Goal: Transaction & Acquisition: Obtain resource

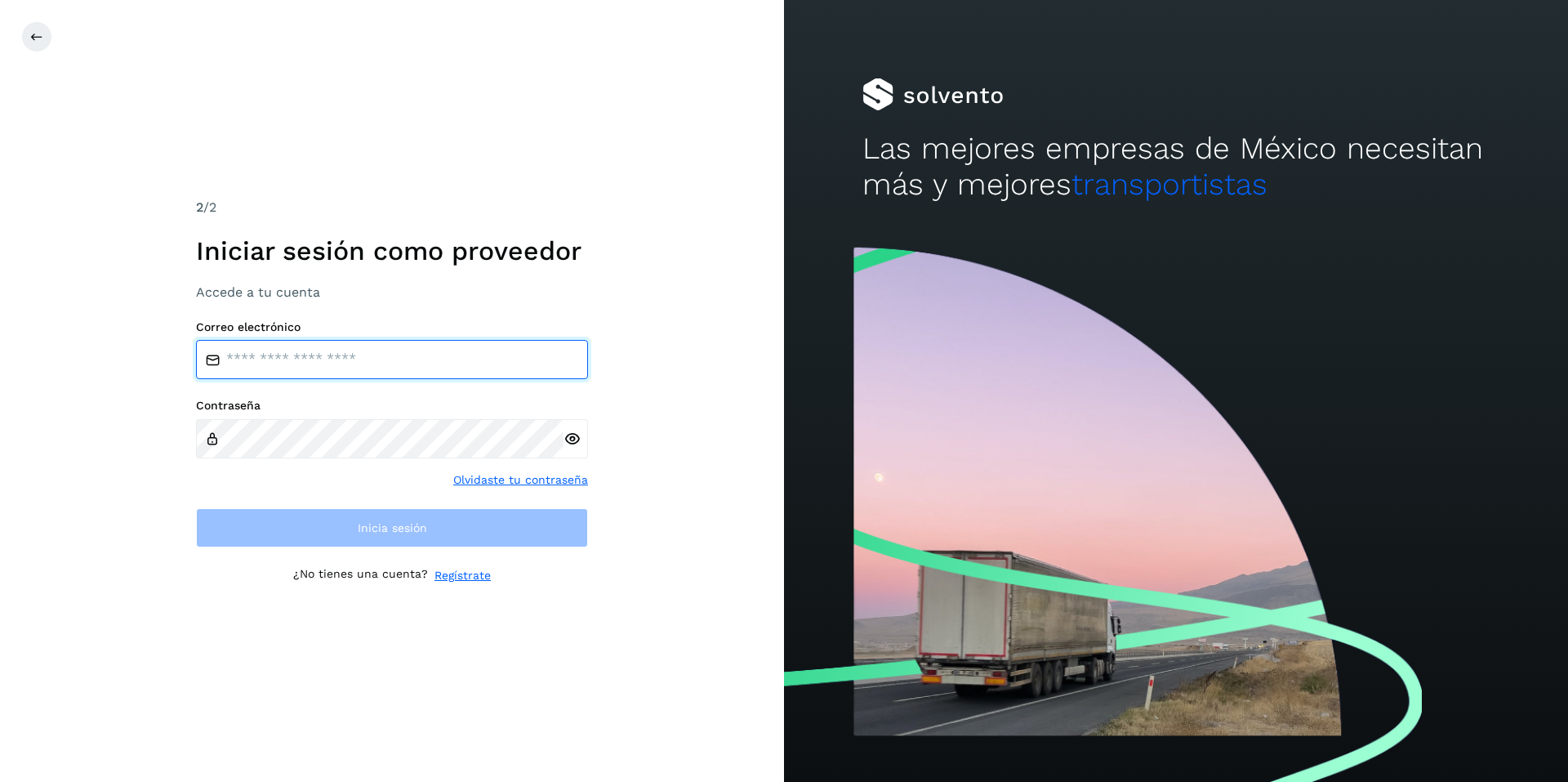
click at [390, 361] on input "email" at bounding box center [392, 359] width 392 height 39
paste input "**********"
type input "**********"
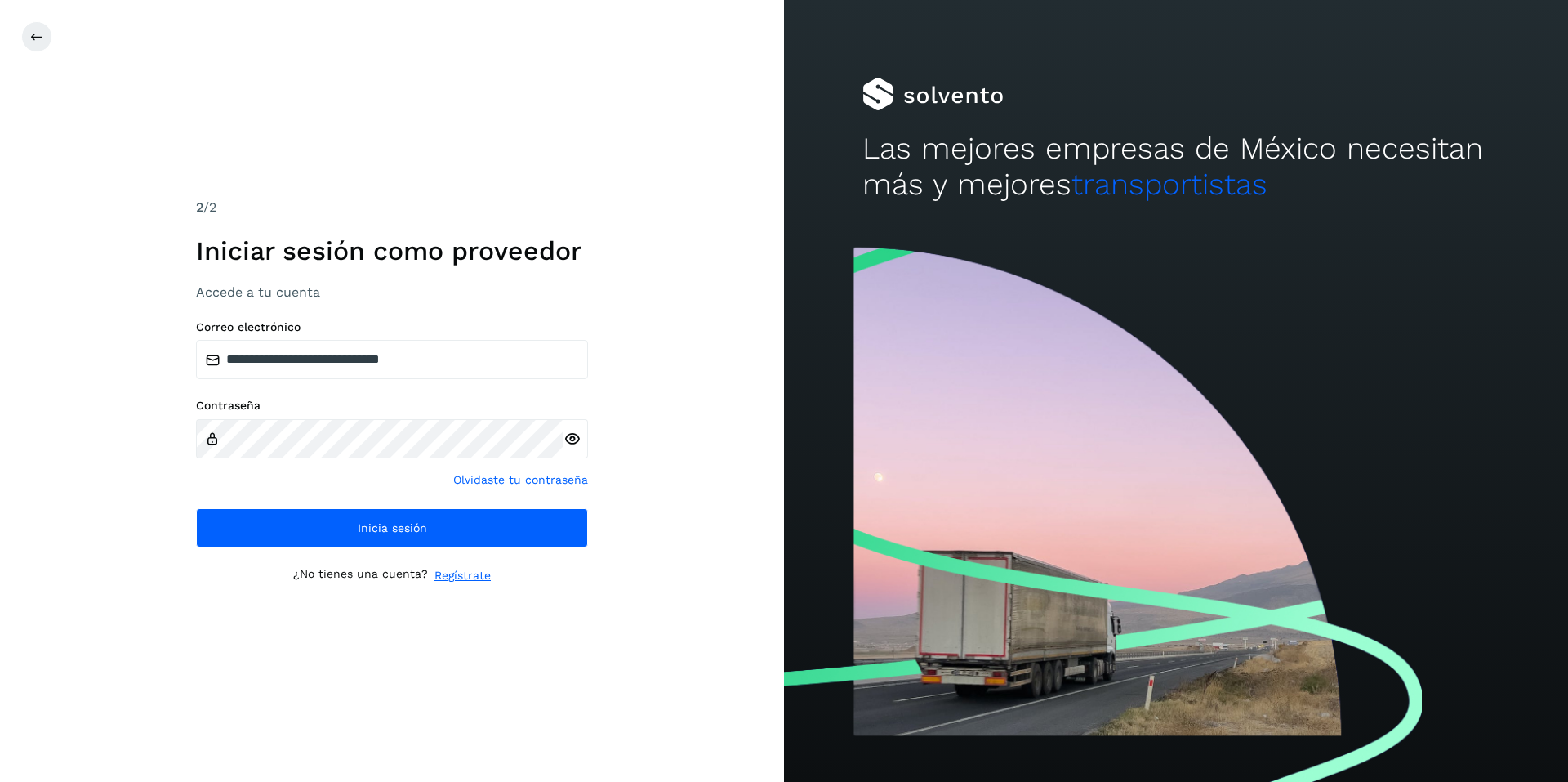
click at [578, 440] on icon at bounding box center [571, 438] width 17 height 17
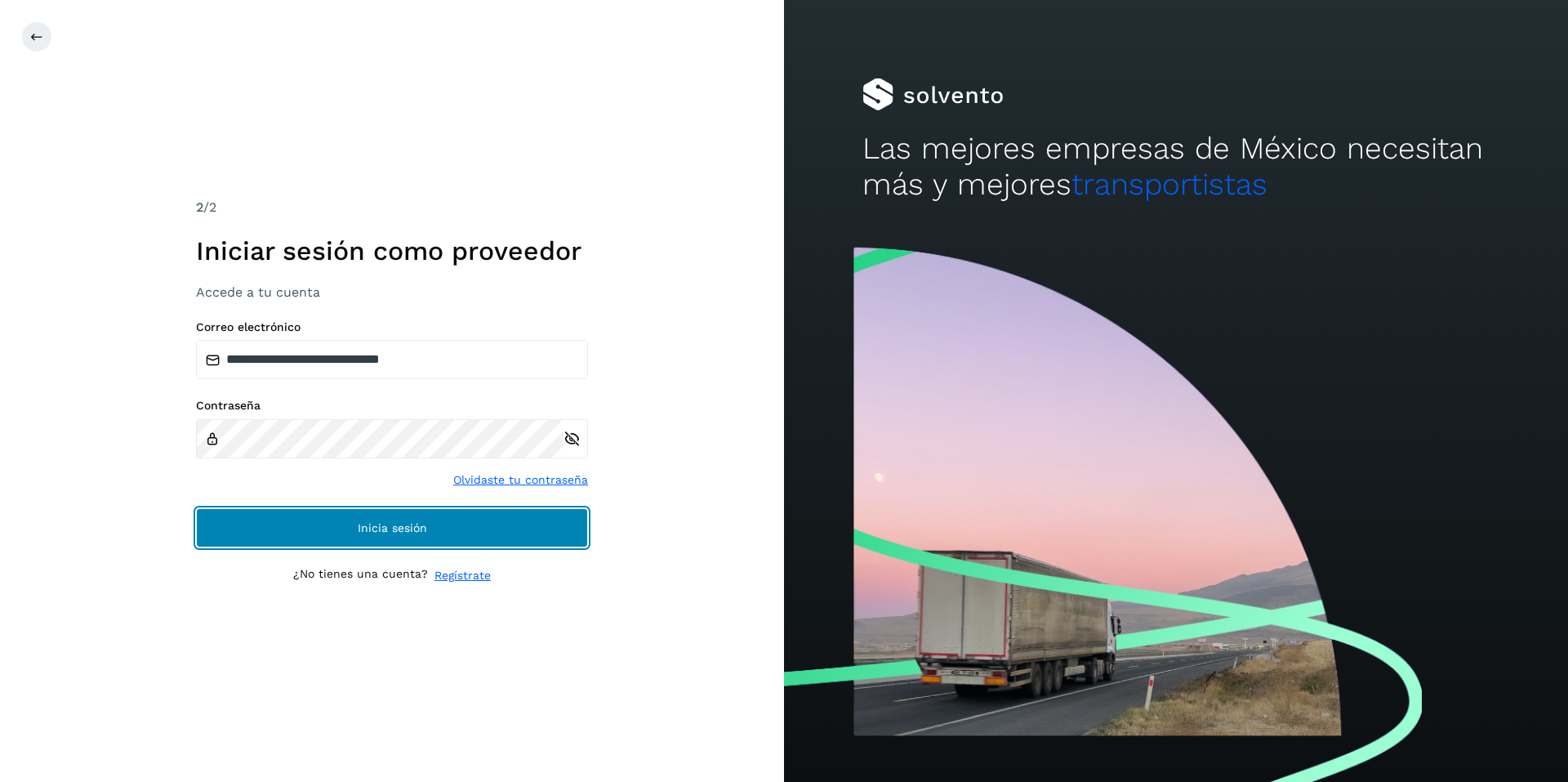
click at [309, 535] on button "Inicia sesión" at bounding box center [392, 528] width 392 height 39
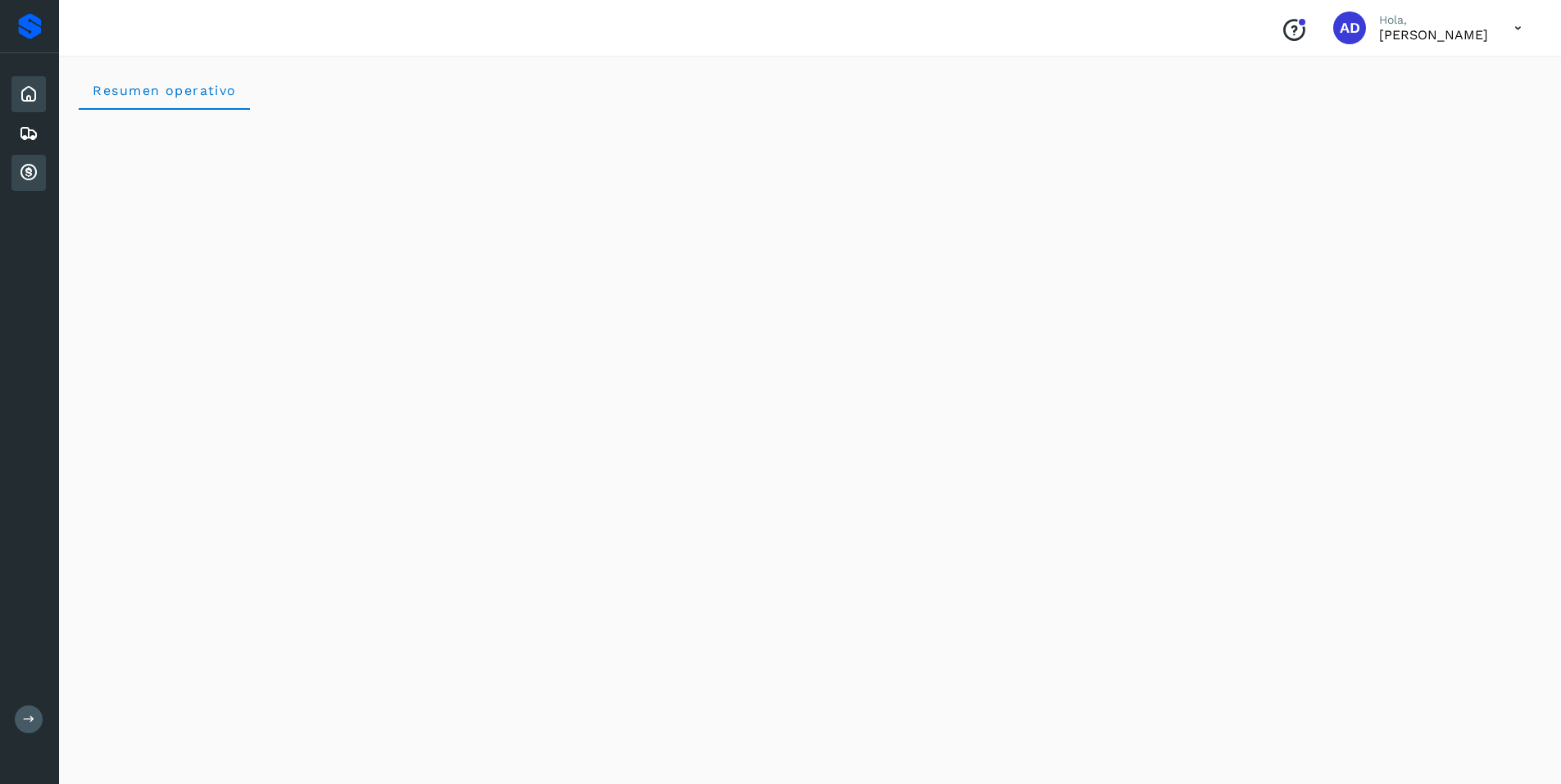
click at [28, 173] on icon at bounding box center [29, 173] width 20 height 20
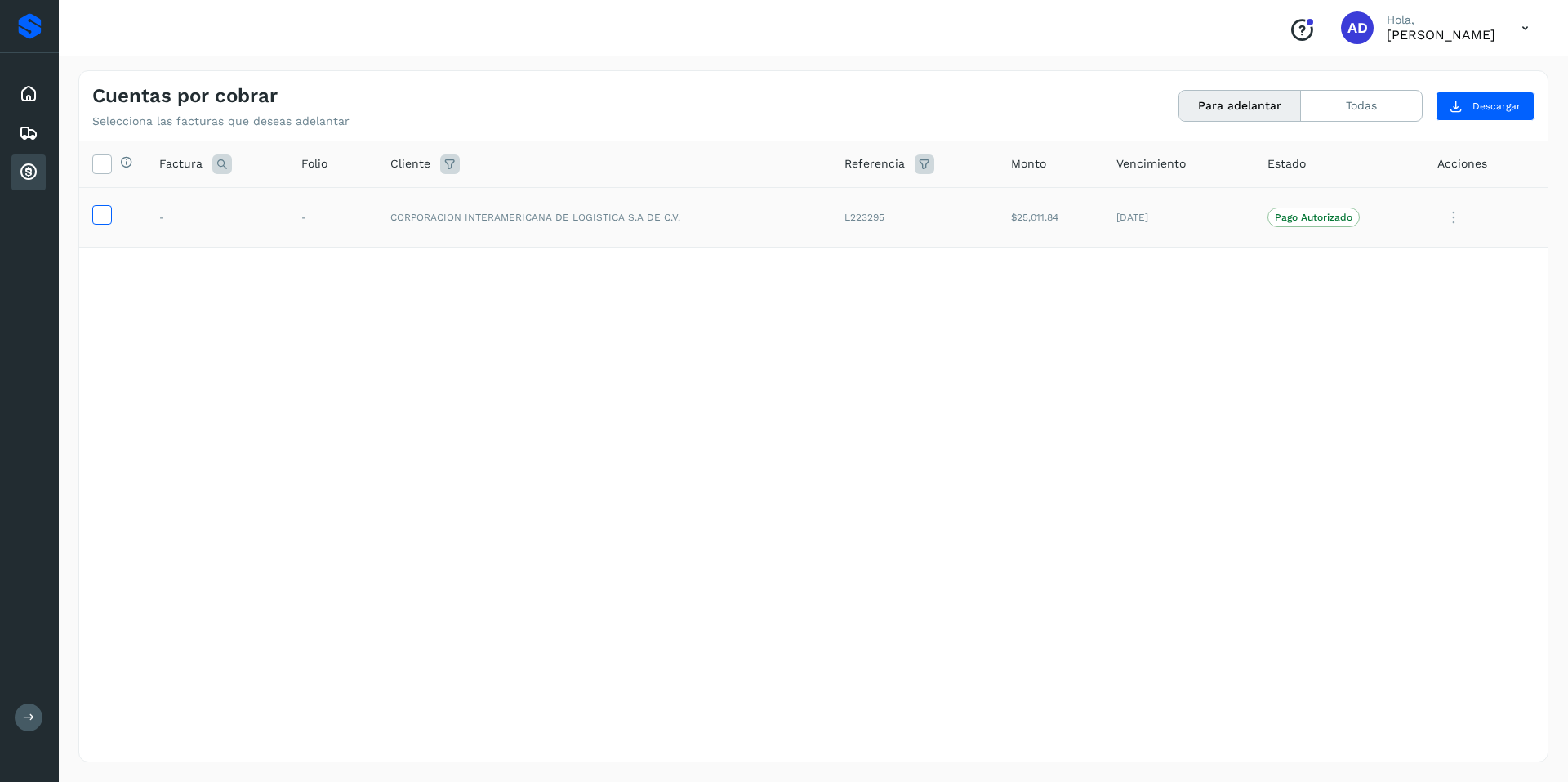
click at [99, 211] on icon at bounding box center [101, 213] width 17 height 17
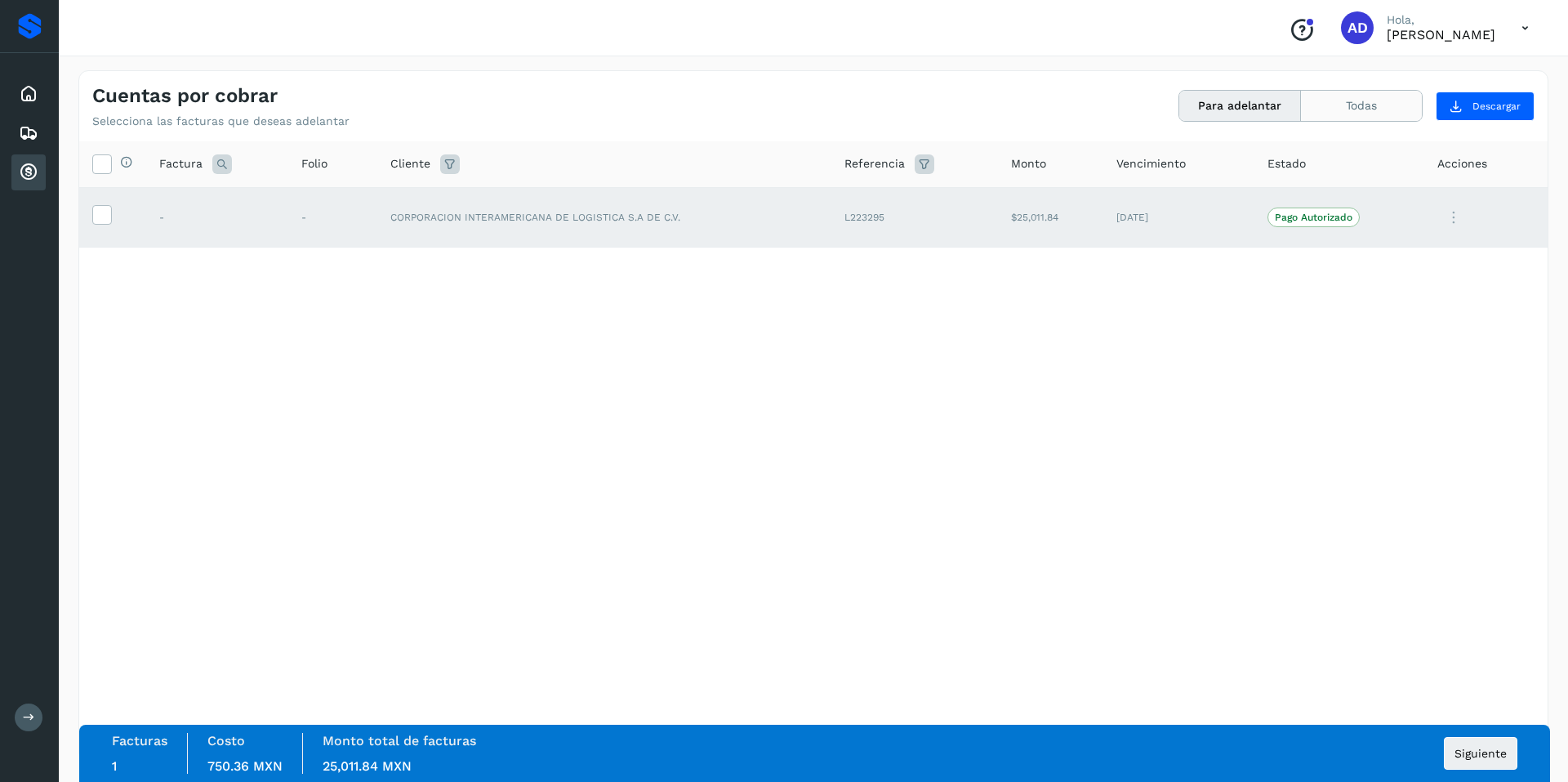
click at [1341, 109] on button "Todas" at bounding box center [1361, 105] width 121 height 31
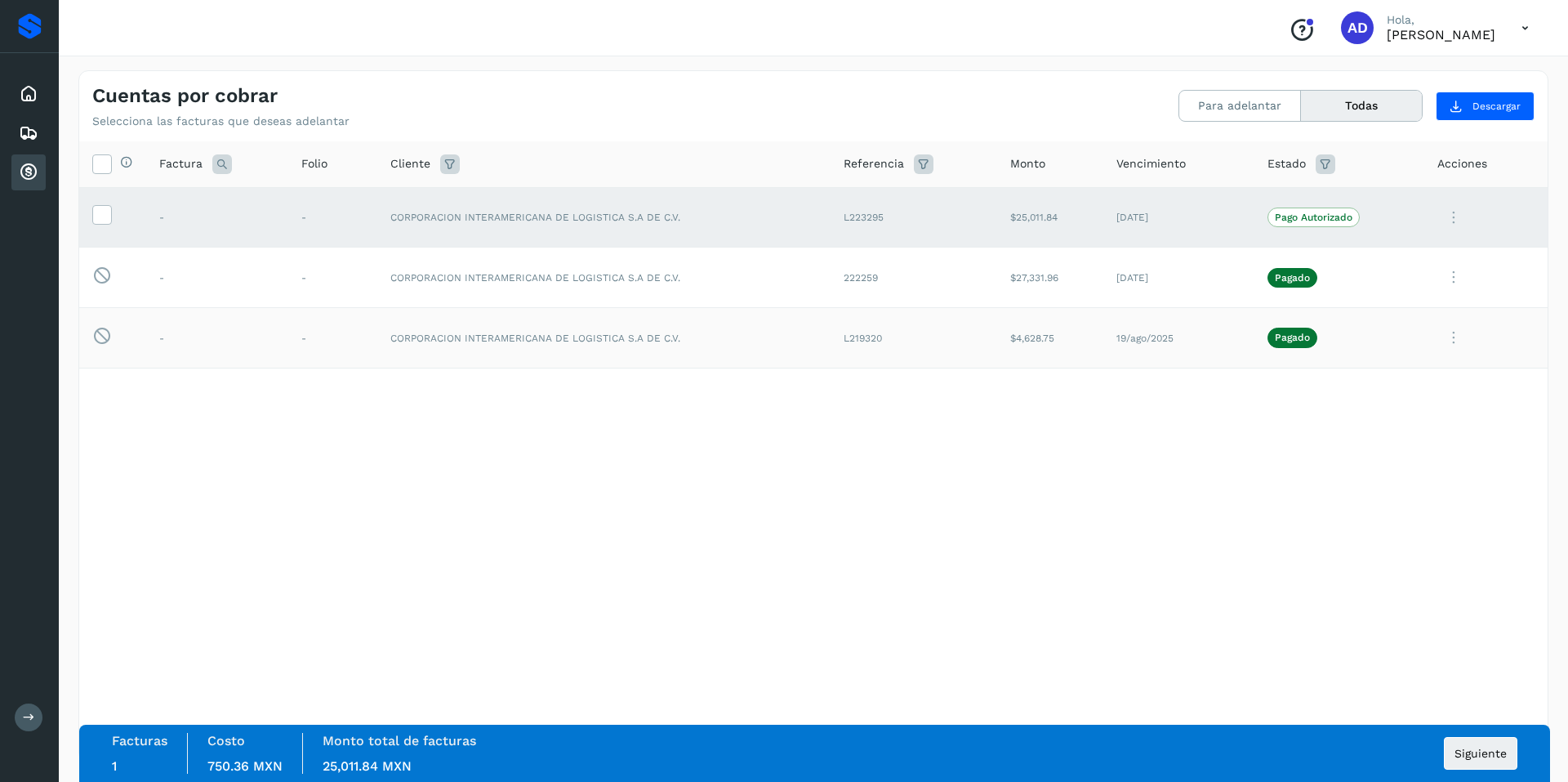
click at [1454, 337] on icon at bounding box center [1453, 338] width 33 height 33
click at [1389, 375] on button "Ver Detalle" at bounding box center [1436, 377] width 194 height 32
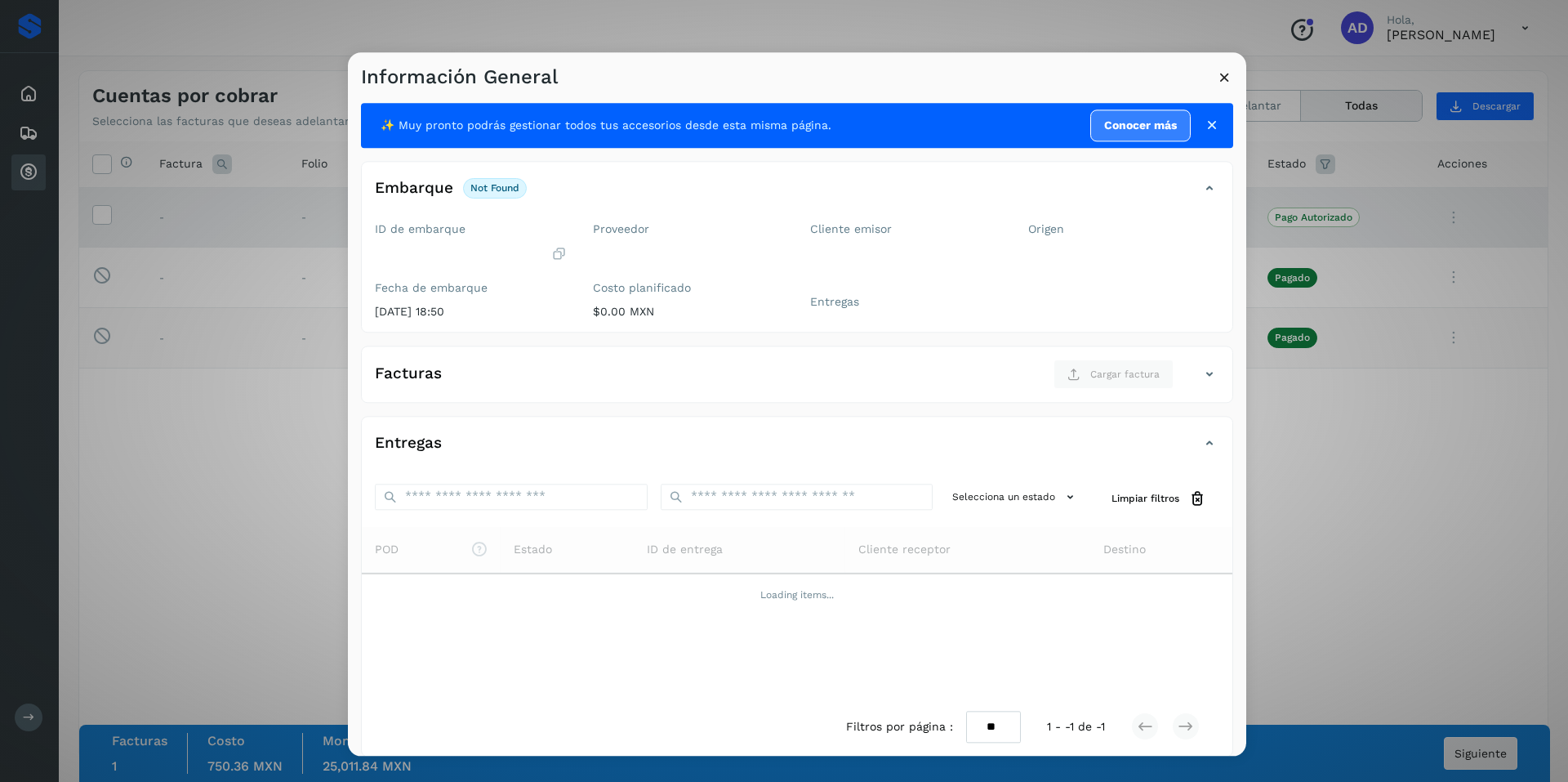
click at [1228, 82] on icon at bounding box center [1224, 77] width 17 height 17
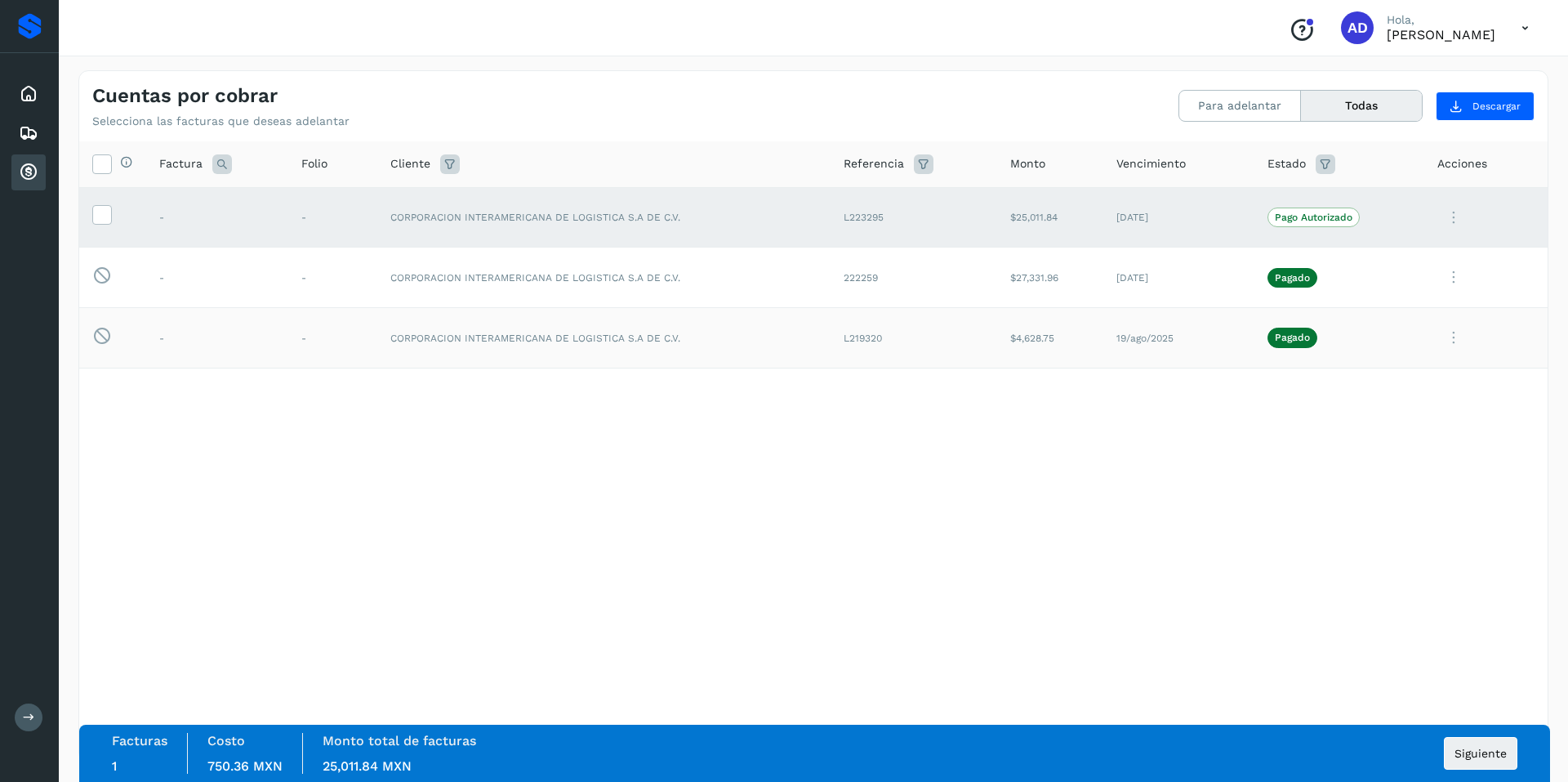
click at [1448, 336] on icon at bounding box center [1453, 338] width 33 height 33
click at [1406, 380] on button "Ver Detalle" at bounding box center [1436, 377] width 194 height 32
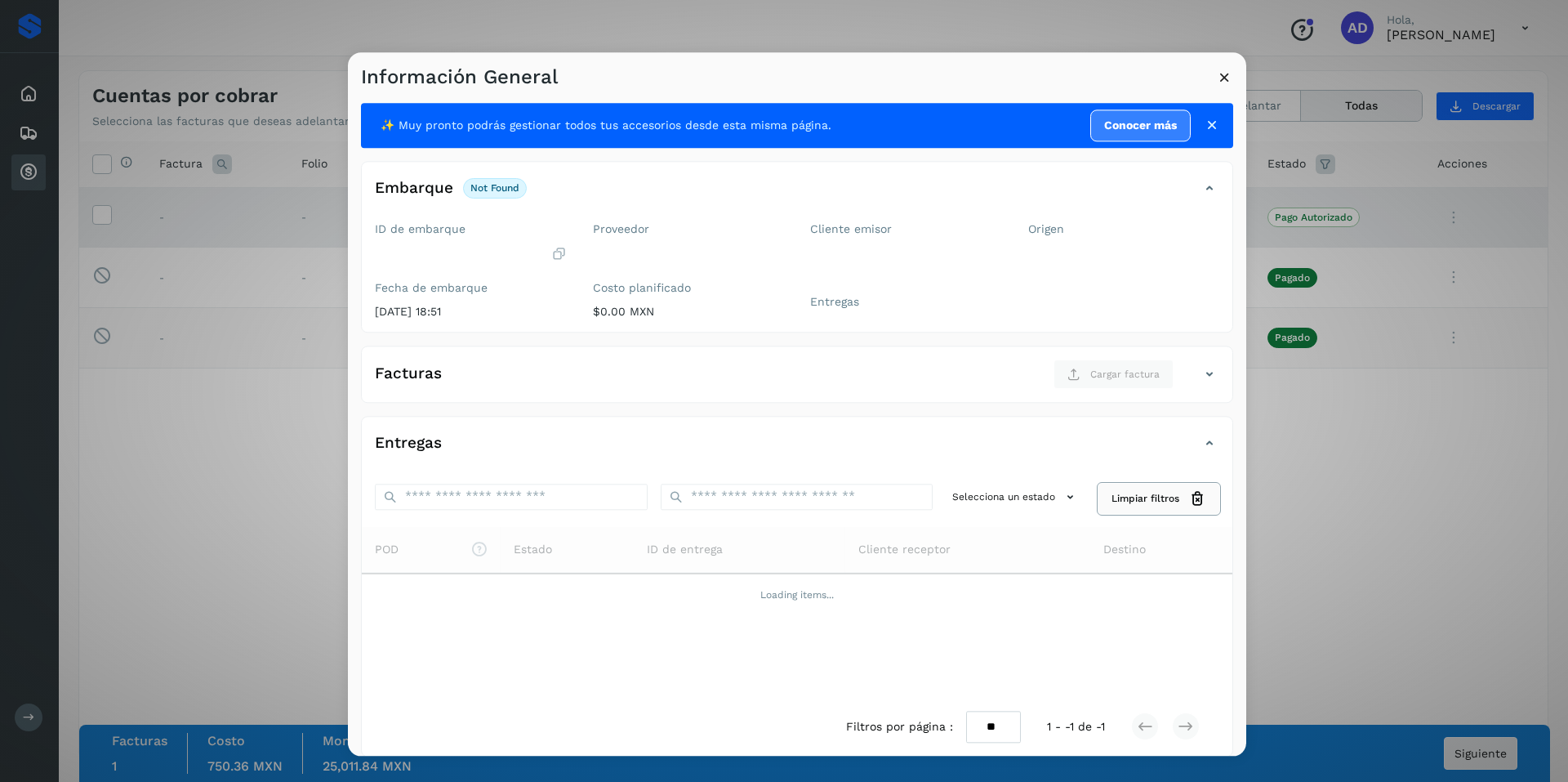
scroll to position [14, 0]
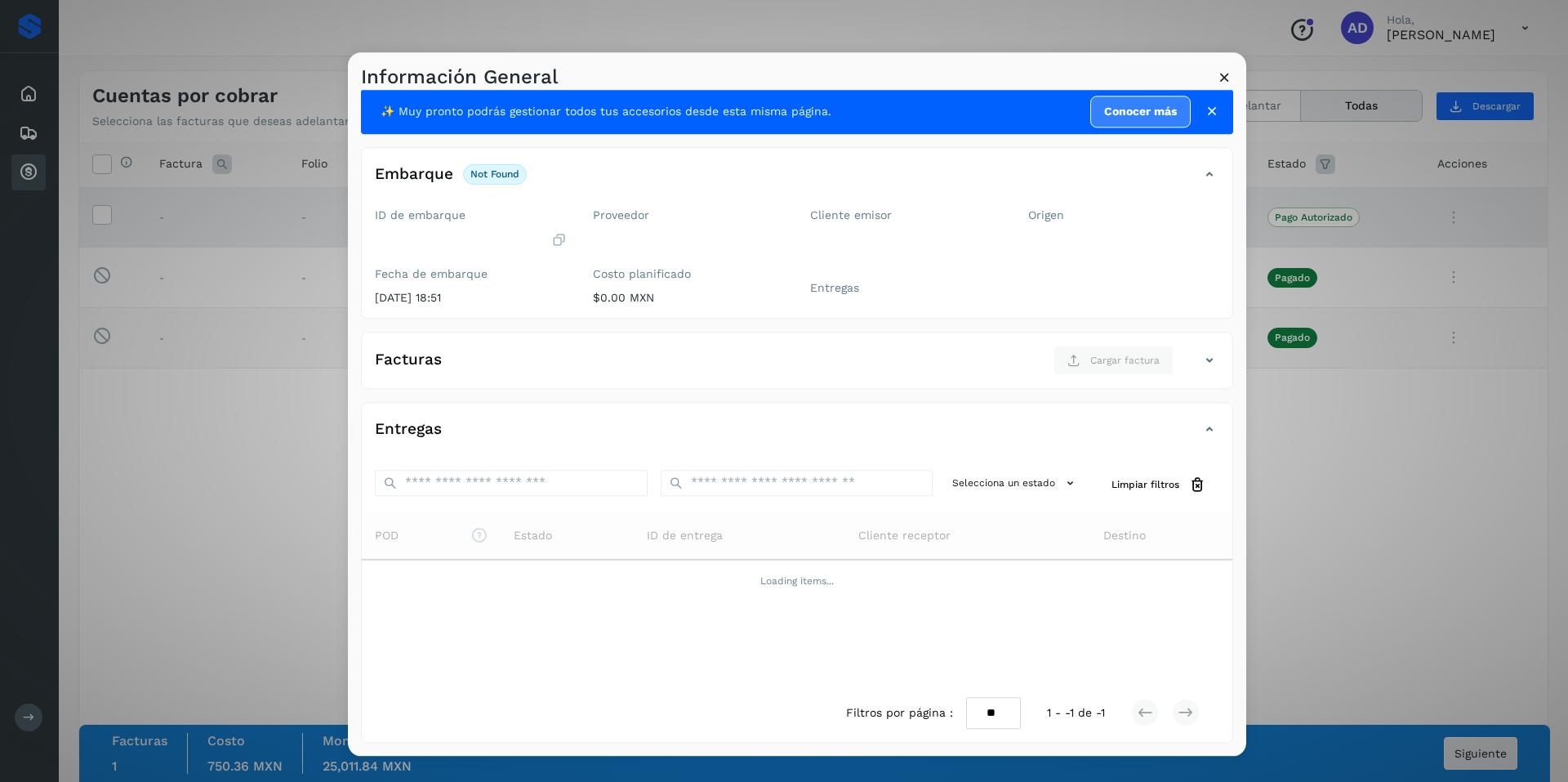
click at [1225, 74] on icon at bounding box center [1224, 77] width 17 height 17
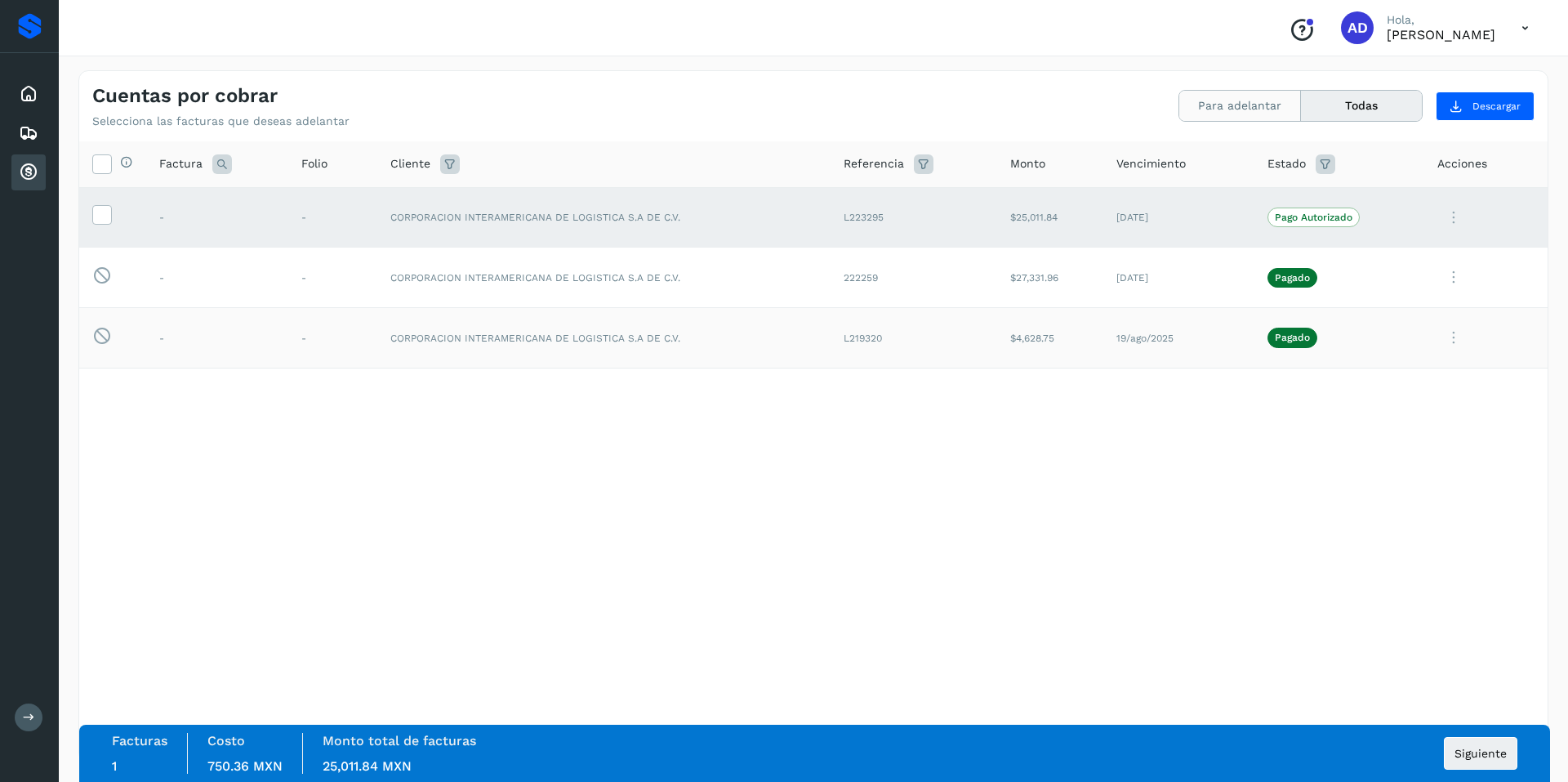
click at [1217, 107] on button "Para adelantar" at bounding box center [1240, 105] width 122 height 31
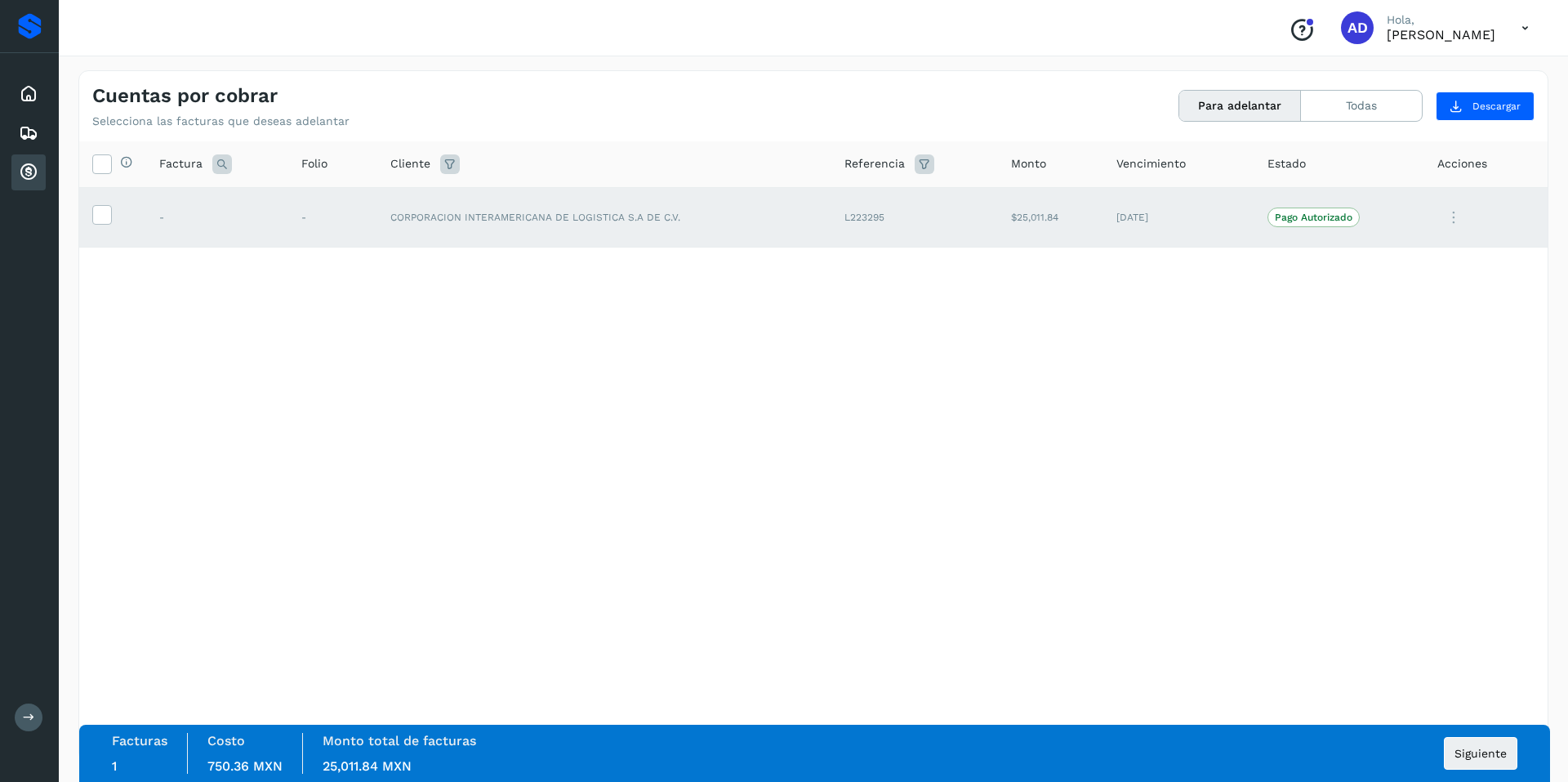
click at [1449, 217] on icon at bounding box center [1453, 218] width 33 height 33
click at [1276, 494] on div at bounding box center [784, 391] width 1568 height 782
click at [1496, 761] on button "Siguiente" at bounding box center [1480, 752] width 74 height 33
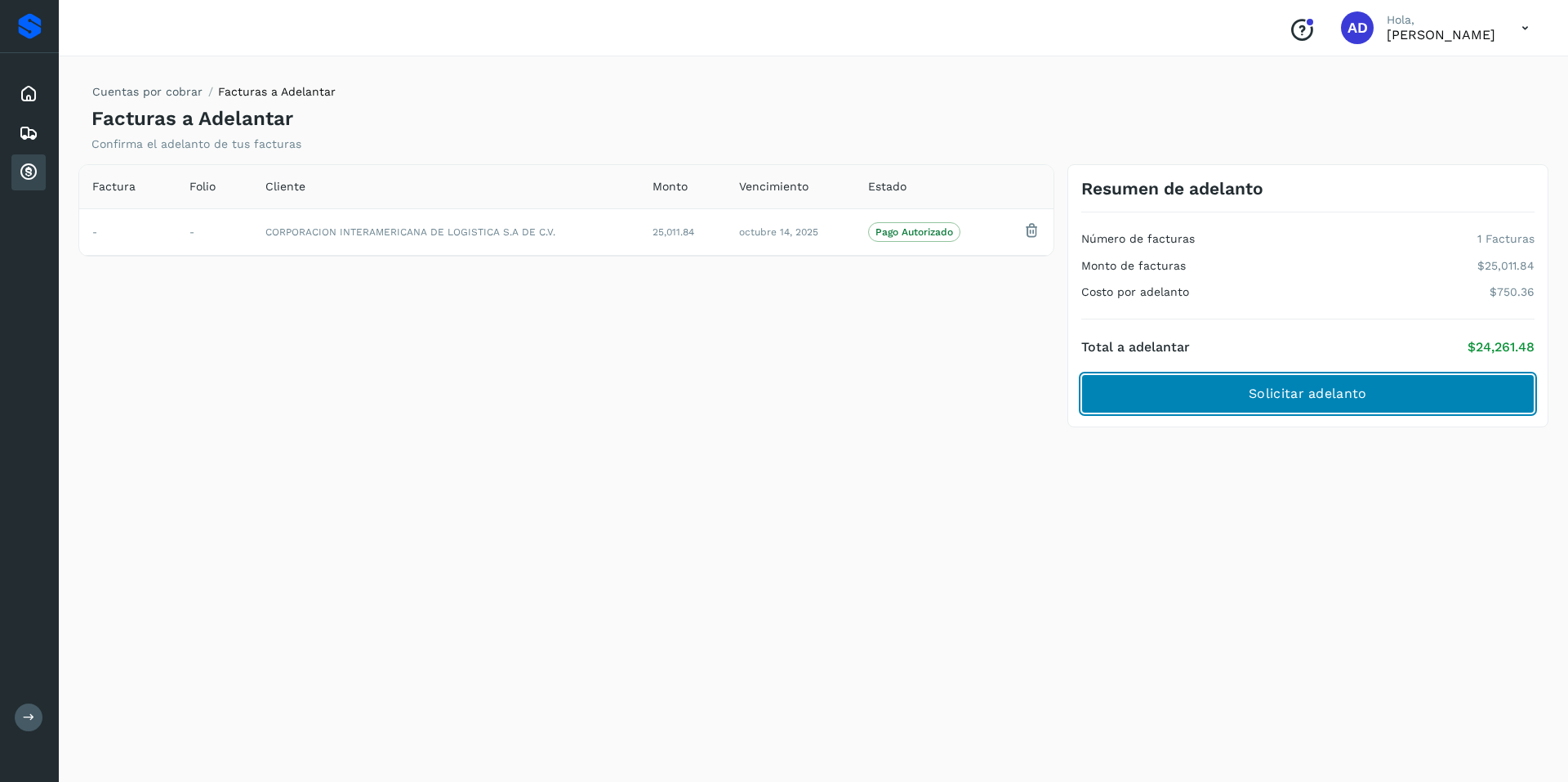
click at [1243, 398] on button "Solicitar adelanto" at bounding box center [1308, 394] width 453 height 39
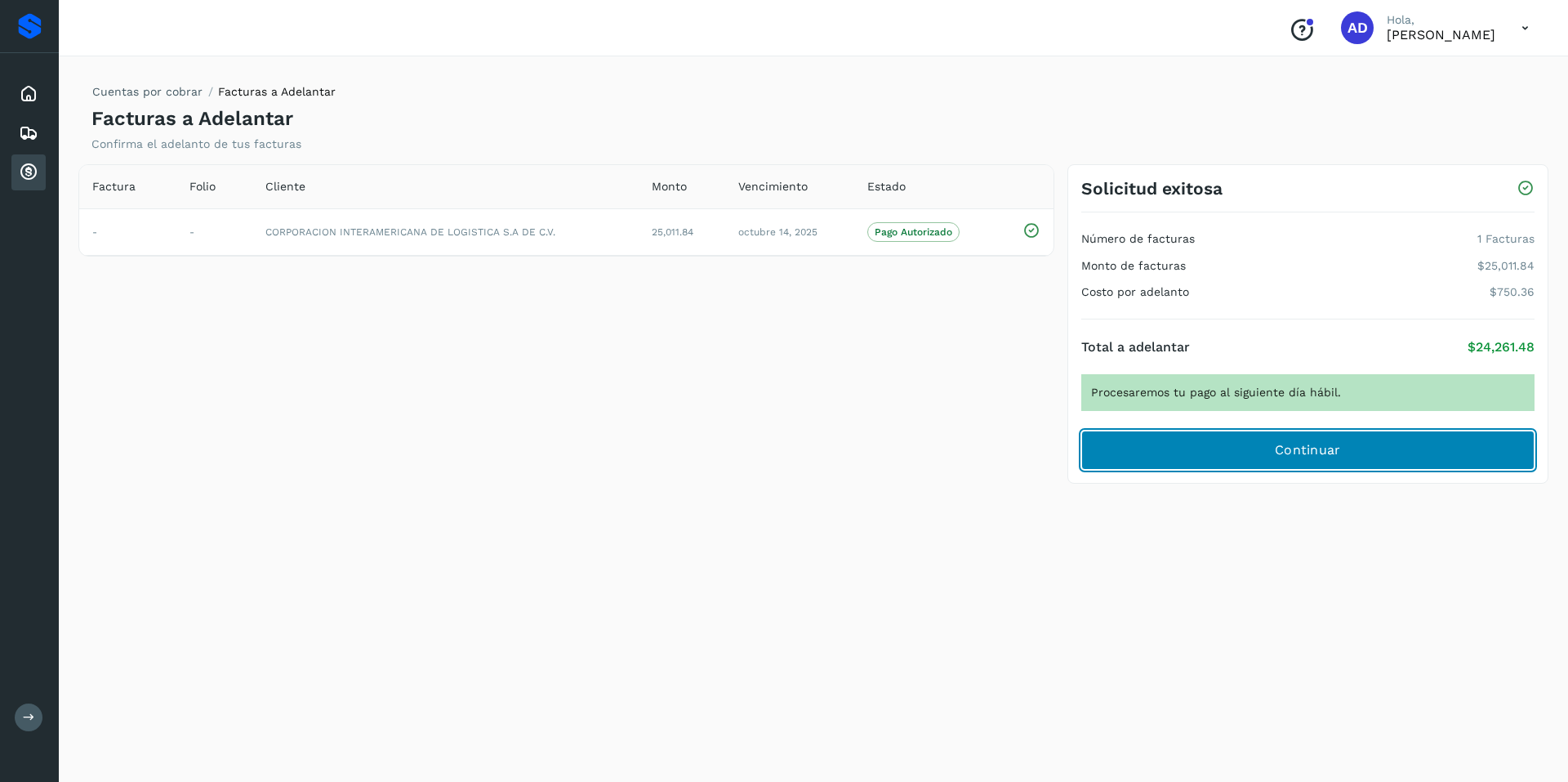
click at [1288, 448] on span "Continuar" at bounding box center [1307, 450] width 66 height 18
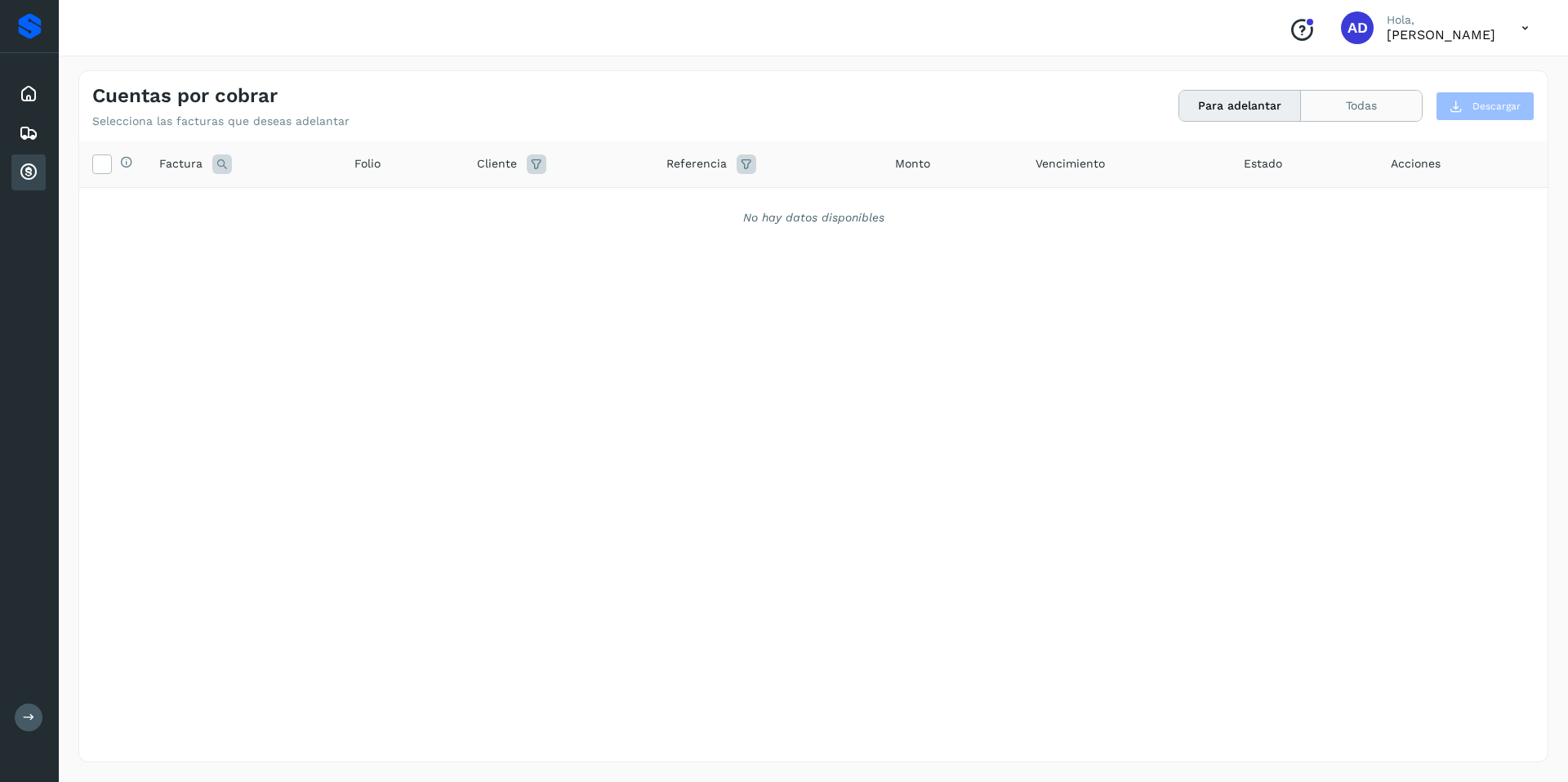
click at [1377, 102] on button "Todas" at bounding box center [1361, 105] width 121 height 31
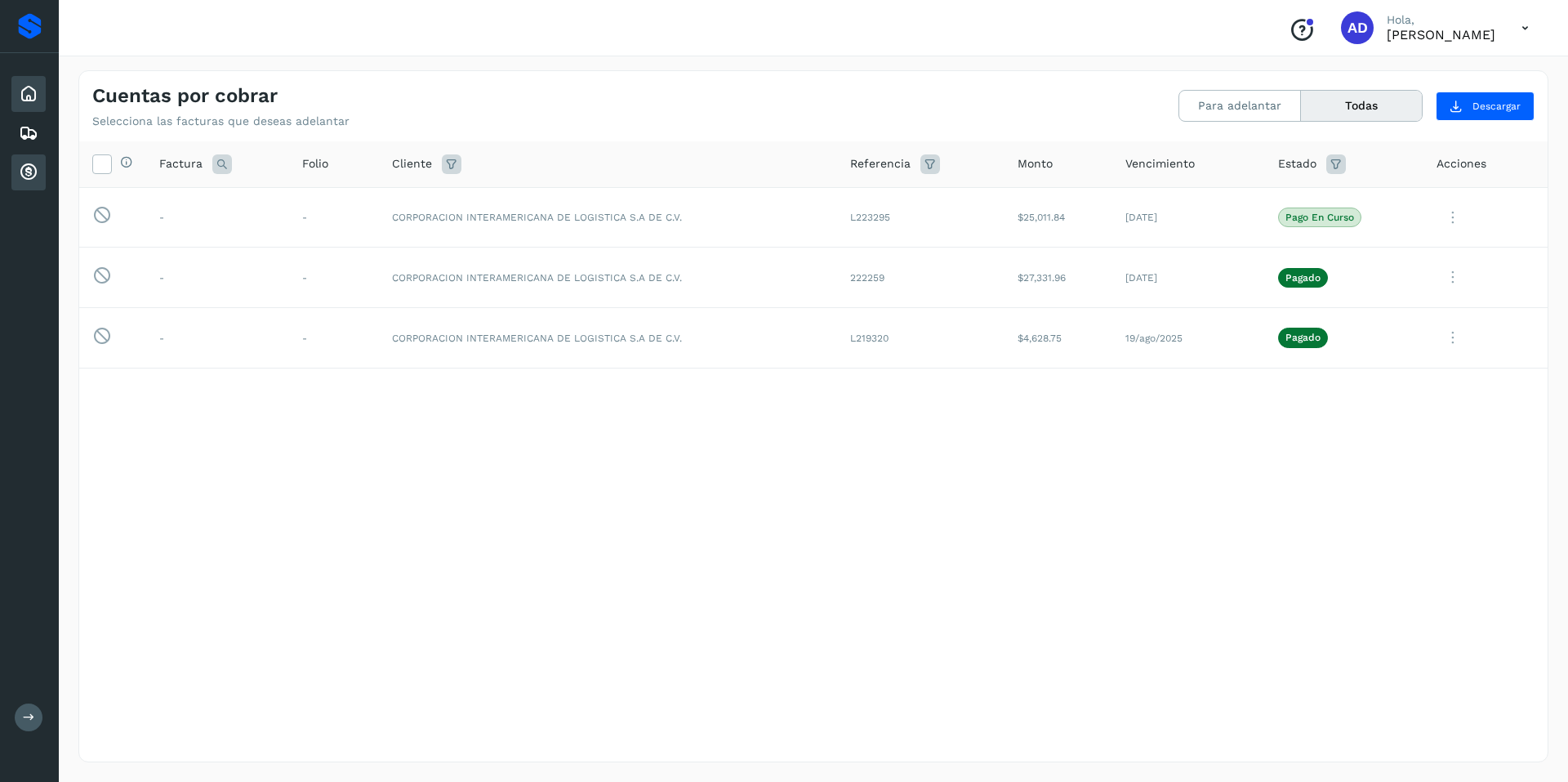
click at [20, 90] on icon at bounding box center [29, 94] width 20 height 20
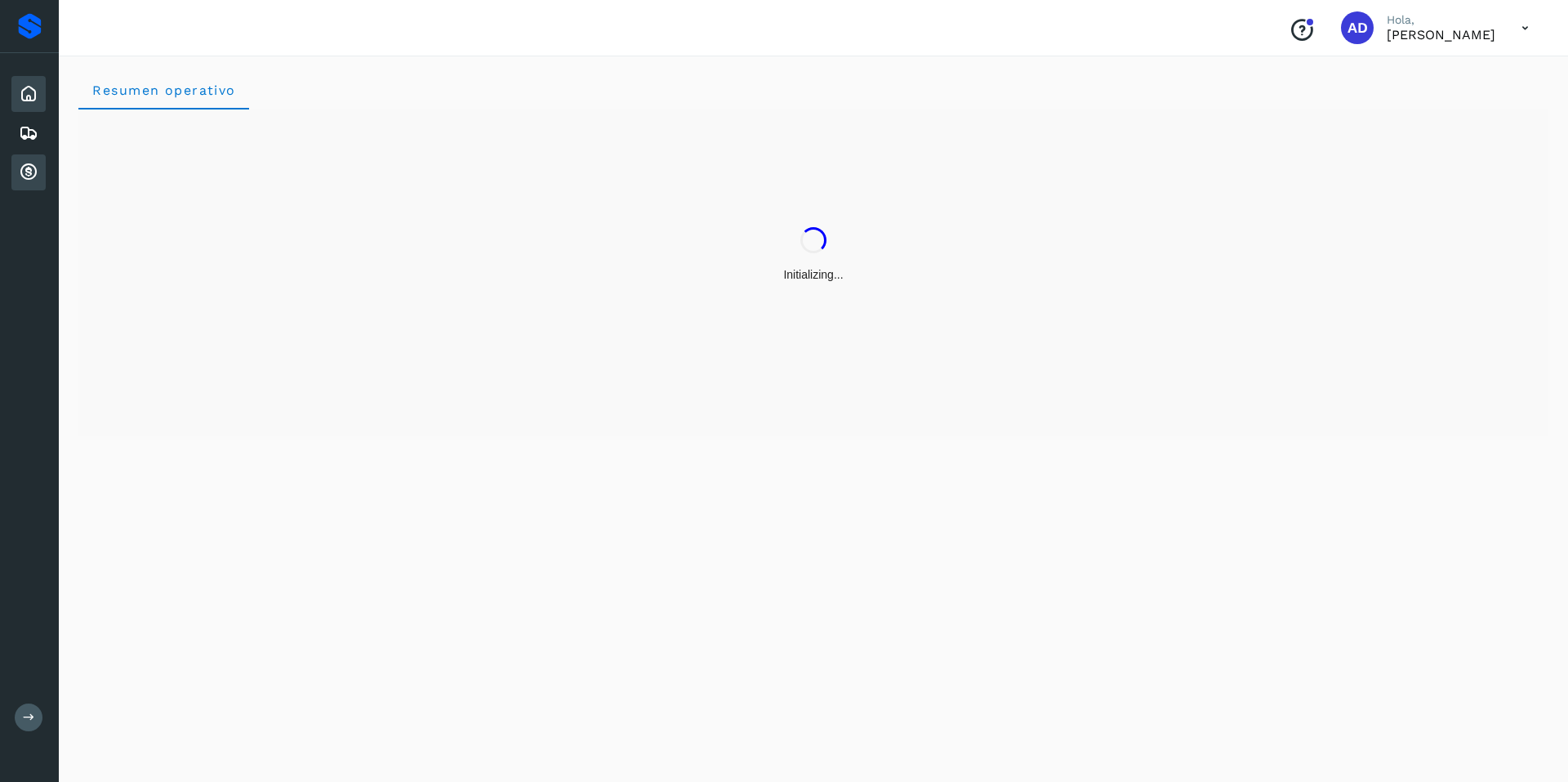
click at [35, 169] on icon at bounding box center [29, 172] width 20 height 20
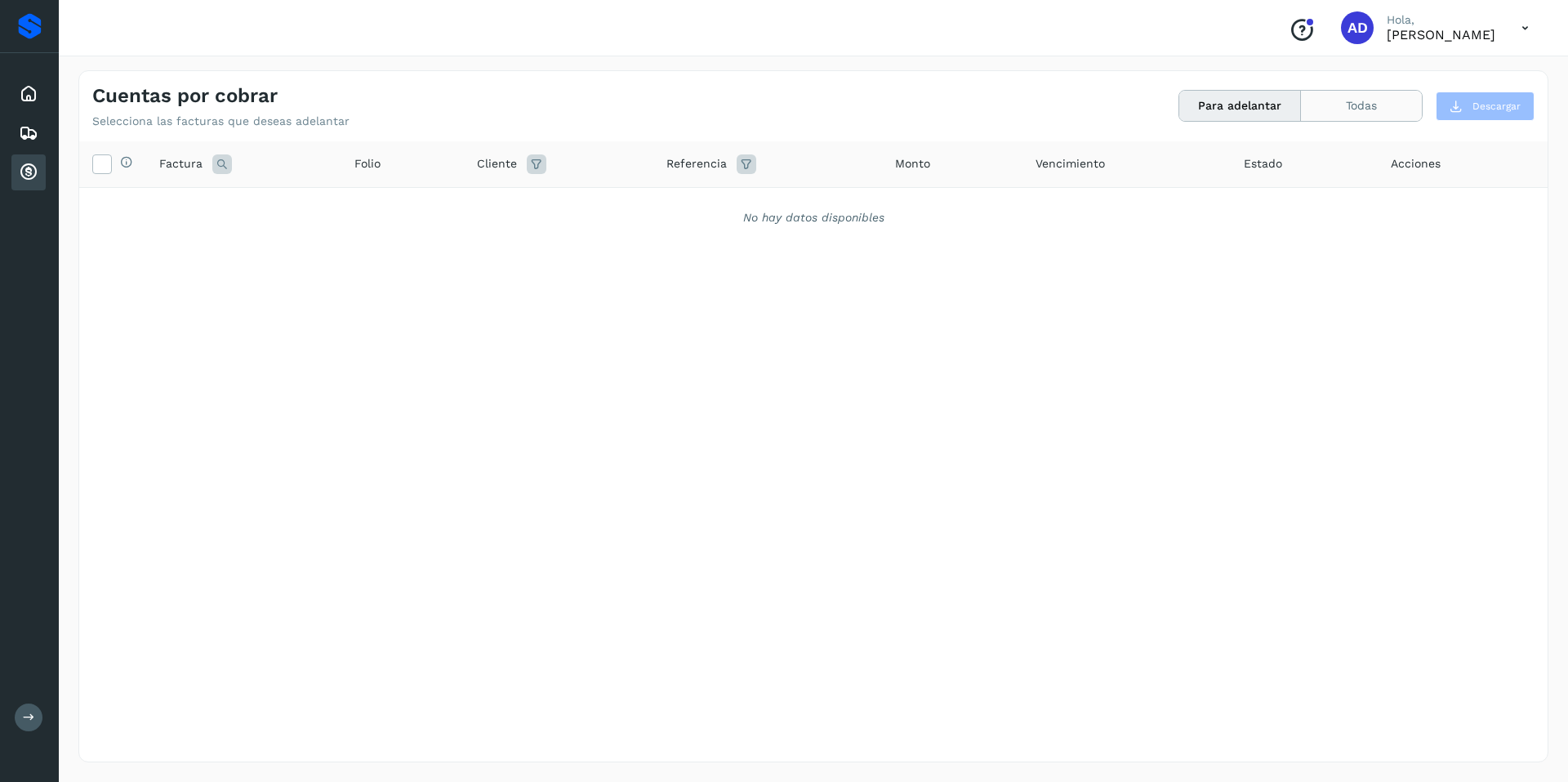
click at [1342, 103] on button "Todas" at bounding box center [1361, 105] width 121 height 31
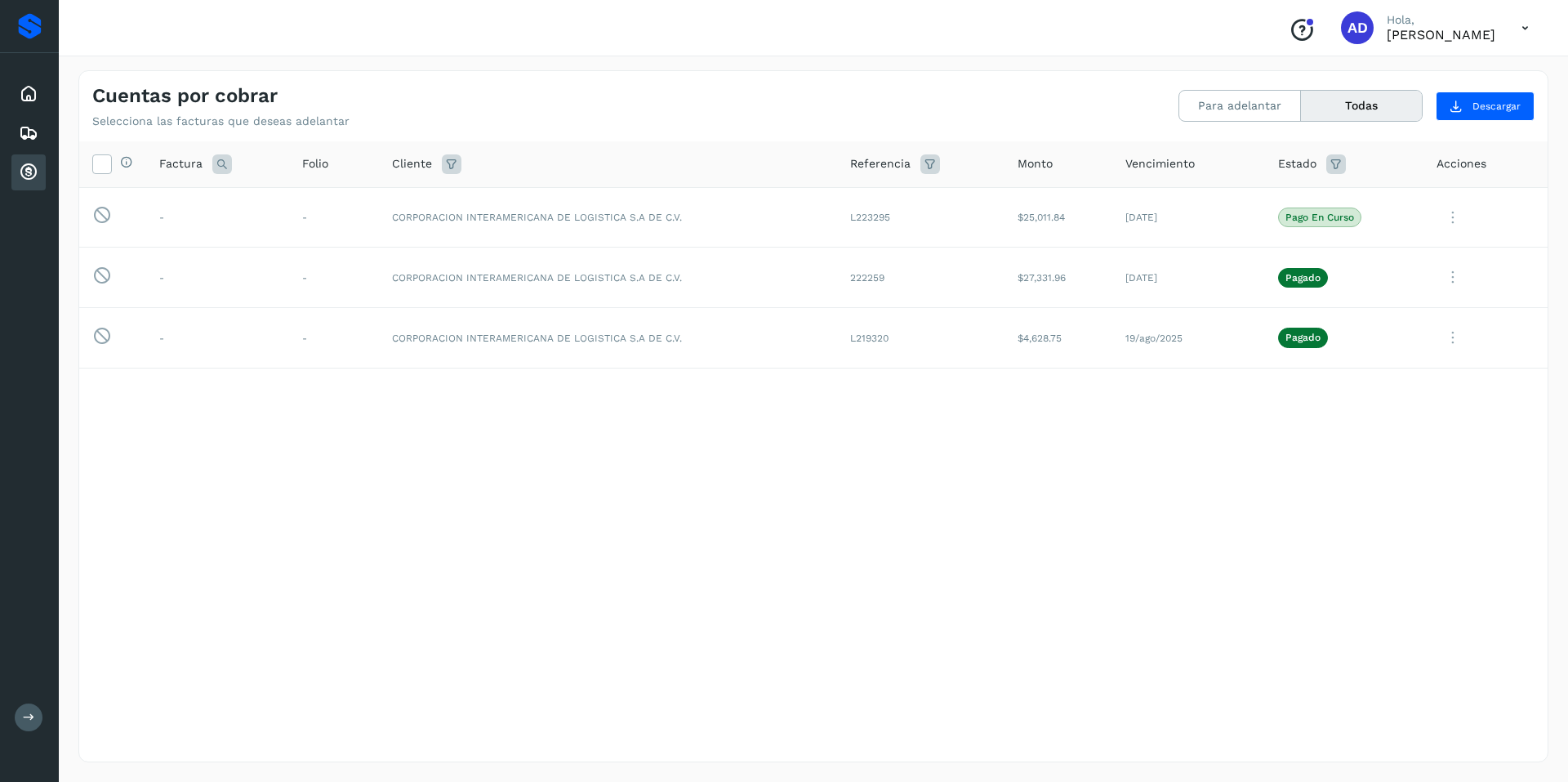
click at [1527, 26] on icon at bounding box center [1525, 29] width 33 height 33
click at [1401, 74] on div "Cerrar sesión" at bounding box center [1443, 74] width 194 height 32
